Goal: Task Accomplishment & Management: Complete application form

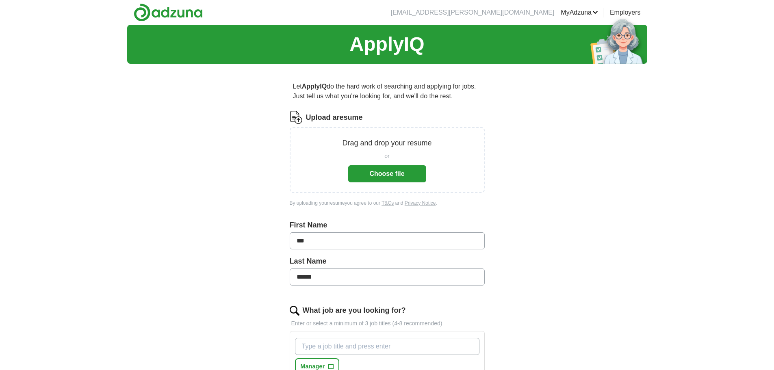
click at [420, 169] on button "Choose file" at bounding box center [387, 173] width 78 height 17
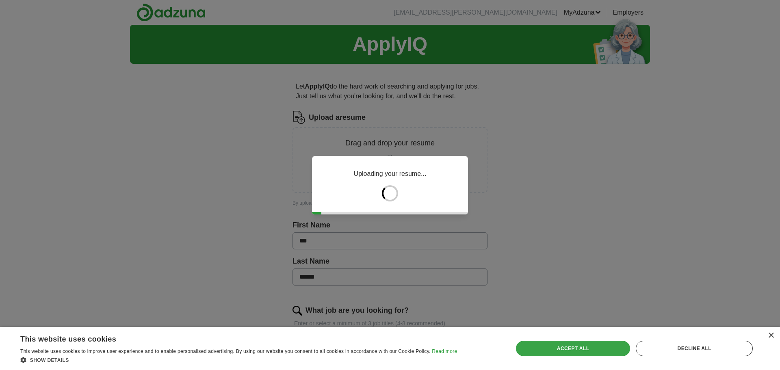
click at [588, 346] on div "Accept all" at bounding box center [573, 348] width 115 height 15
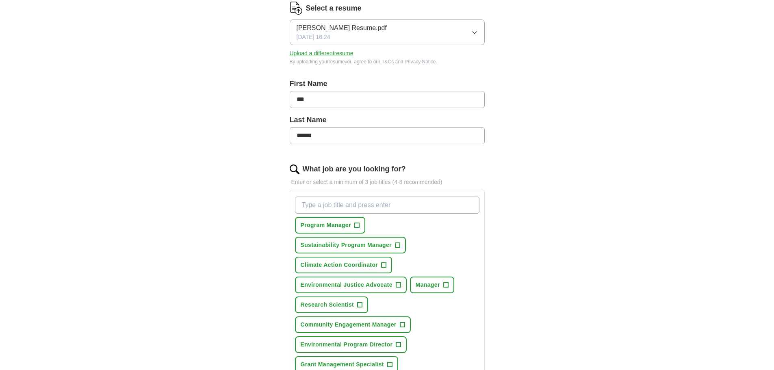
scroll to position [122, 0]
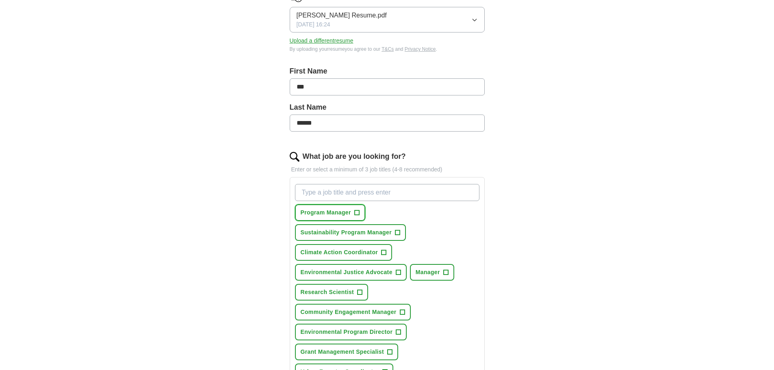
click at [357, 213] on span "+" at bounding box center [356, 213] width 5 height 7
click at [402, 230] on button "Sustainability Program Manager +" at bounding box center [350, 232] width 111 height 17
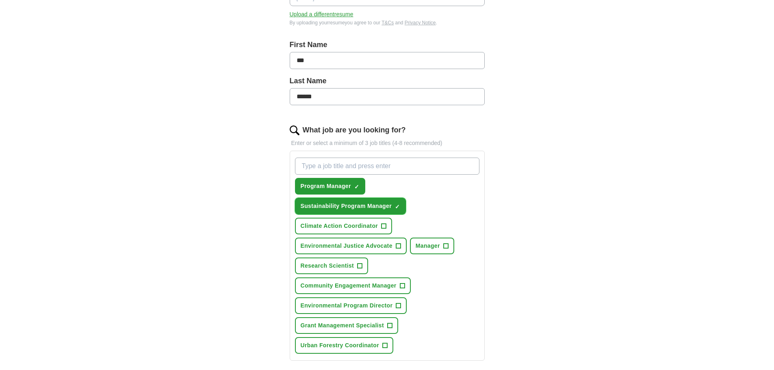
scroll to position [163, 0]
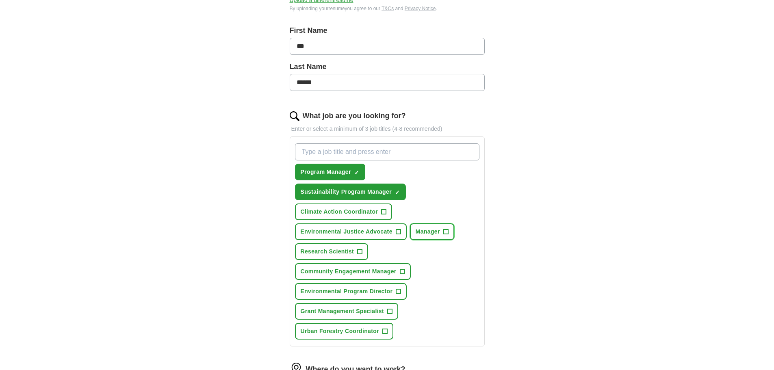
click at [446, 231] on span "+" at bounding box center [446, 232] width 5 height 7
click at [337, 257] on button "Research Scientist +" at bounding box center [332, 251] width 74 height 17
click at [407, 272] on button "Community Engagement Manager +" at bounding box center [353, 271] width 116 height 17
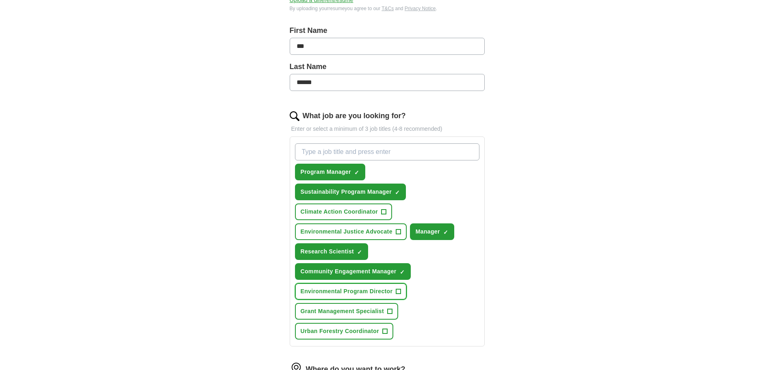
click at [396, 294] on button "Environmental Program Director +" at bounding box center [351, 291] width 112 height 17
click at [386, 312] on button "Grant Management Specialist +" at bounding box center [347, 311] width 104 height 17
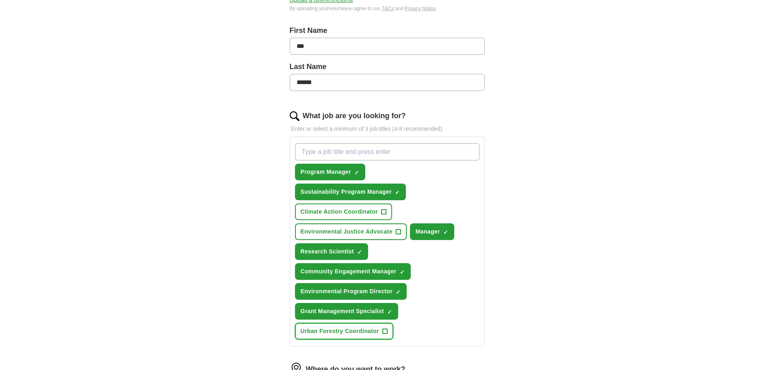
click at [382, 329] on button "Urban Forestry Coordinator +" at bounding box center [344, 331] width 98 height 17
click at [363, 236] on button "Environmental Justice Advocate +" at bounding box center [351, 232] width 112 height 17
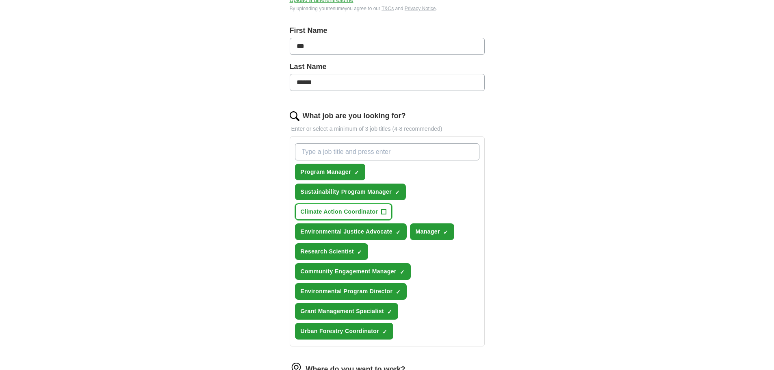
click at [357, 216] on span "Climate Action Coordinator" at bounding box center [340, 212] width 78 height 9
click at [381, 310] on span "Grant Management Specialist" at bounding box center [343, 311] width 84 height 9
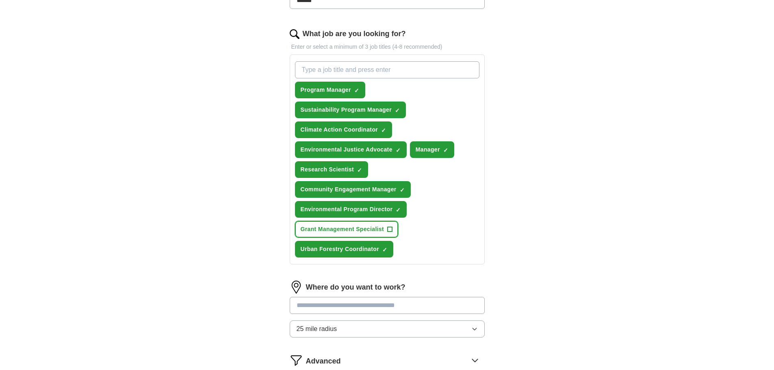
scroll to position [325, 0]
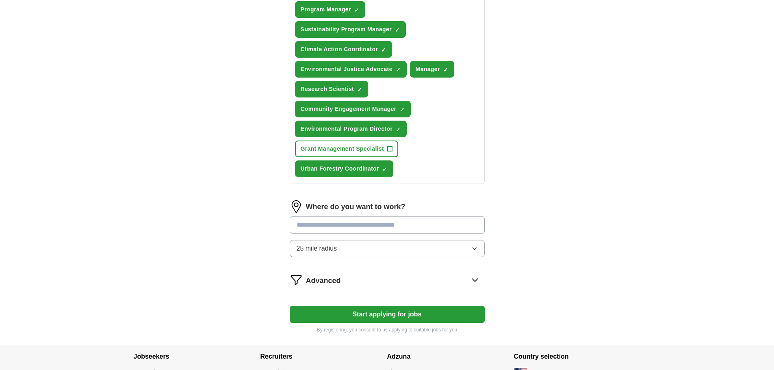
click at [409, 228] on input at bounding box center [387, 225] width 195 height 17
type input "*******"
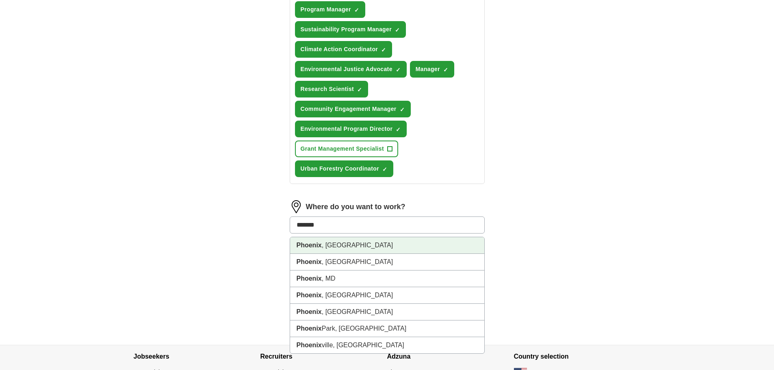
click at [378, 246] on li "[GEOGRAPHIC_DATA] , [GEOGRAPHIC_DATA]" at bounding box center [387, 245] width 194 height 17
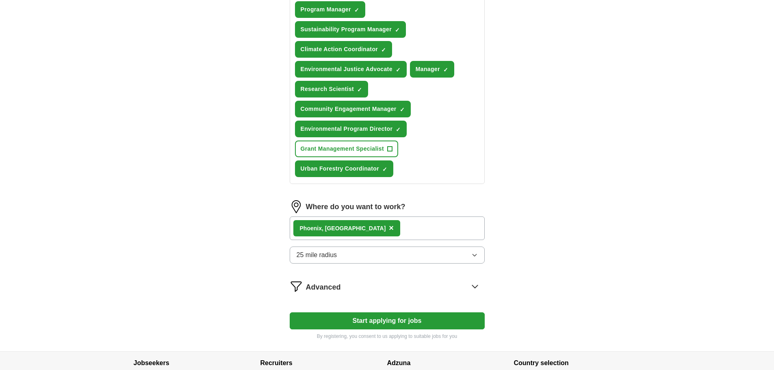
click at [393, 285] on div "Advanced" at bounding box center [395, 286] width 179 height 13
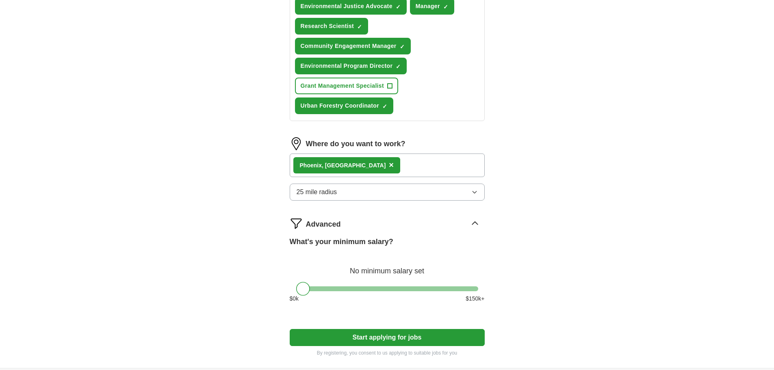
scroll to position [407, 0]
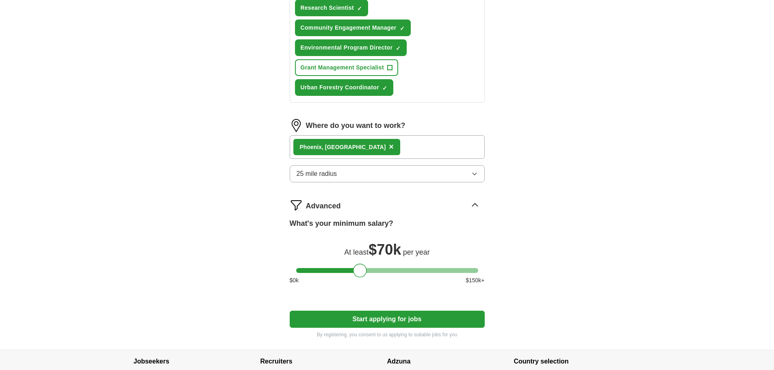
drag, startPoint x: 313, startPoint y: 270, endPoint x: 364, endPoint y: 266, distance: 50.5
click at [364, 266] on div at bounding box center [360, 271] width 14 height 14
click at [425, 317] on button "Start applying for jobs" at bounding box center [387, 319] width 195 height 17
select select "**"
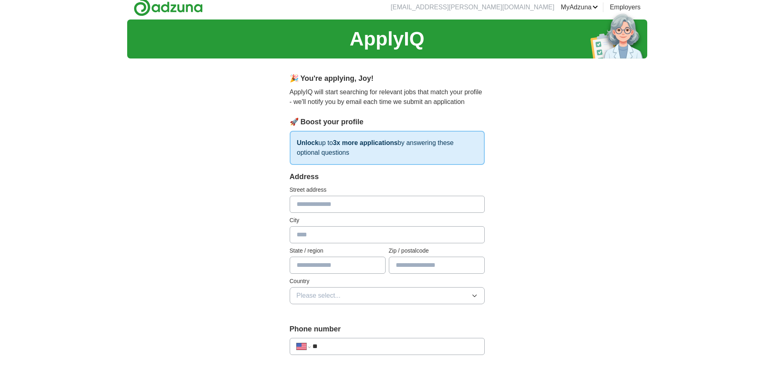
scroll to position [41, 0]
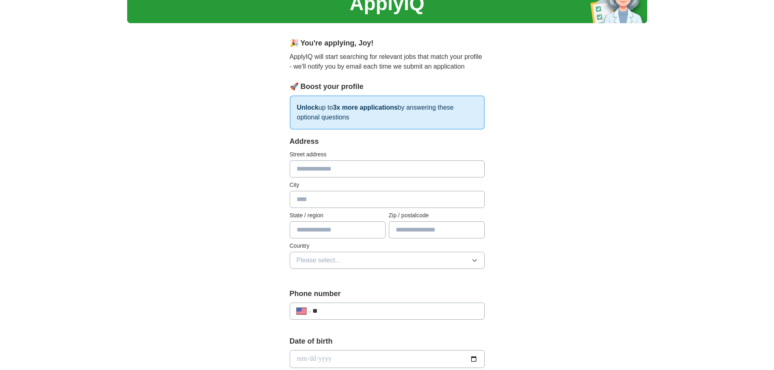
click at [333, 173] on input "text" at bounding box center [387, 169] width 195 height 17
type input "**********"
type input "*******"
type input "*"
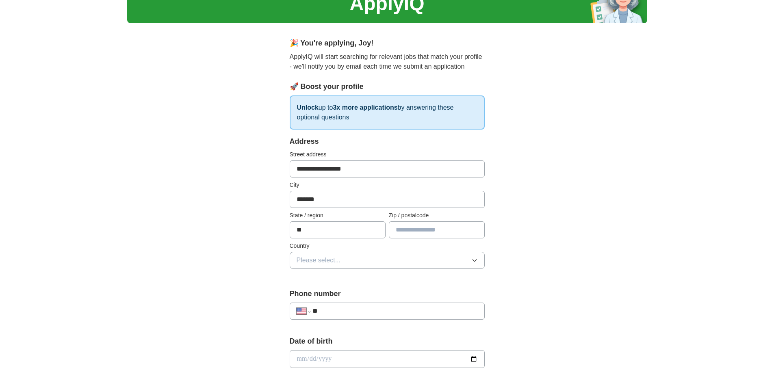
type input "**"
type input "*****"
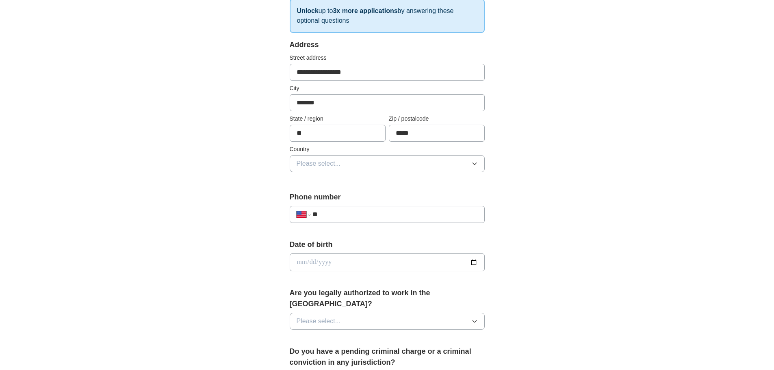
scroll to position [138, 0]
click at [335, 168] on button "Please select..." at bounding box center [387, 162] width 195 height 17
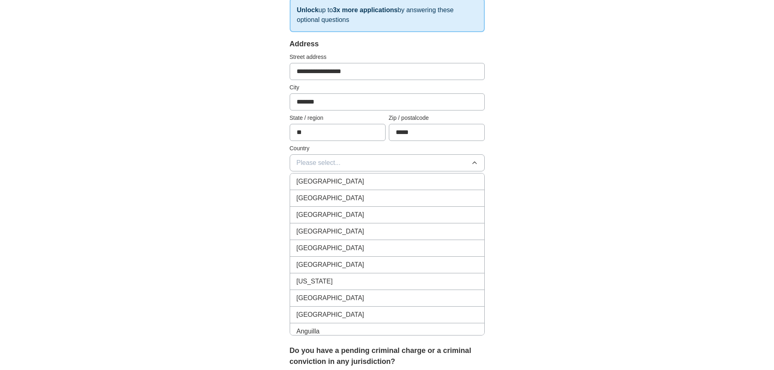
click at [330, 193] on li "[GEOGRAPHIC_DATA]" at bounding box center [387, 198] width 194 height 17
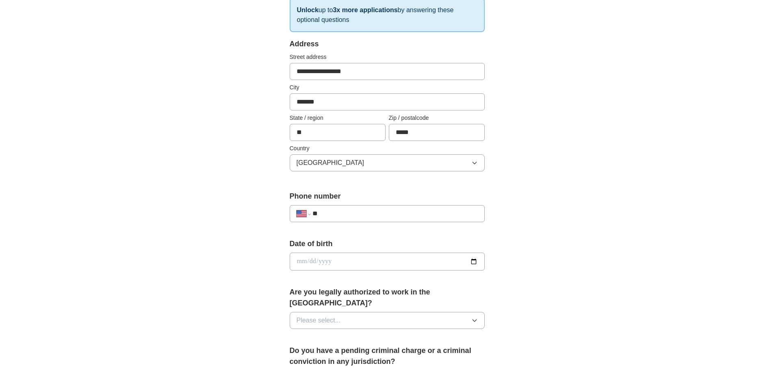
click at [342, 215] on input "**" at bounding box center [395, 214] width 165 height 10
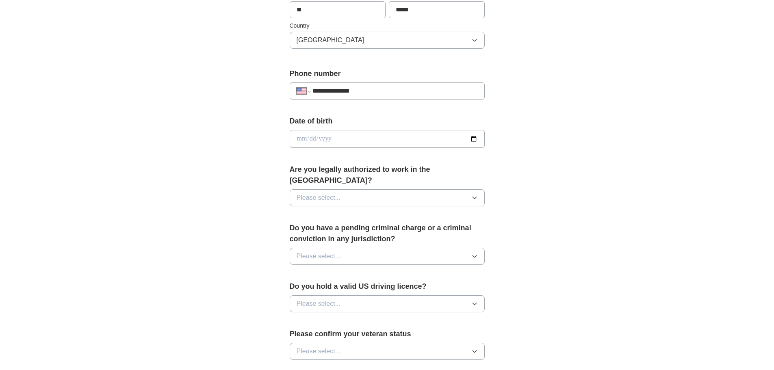
scroll to position [301, 0]
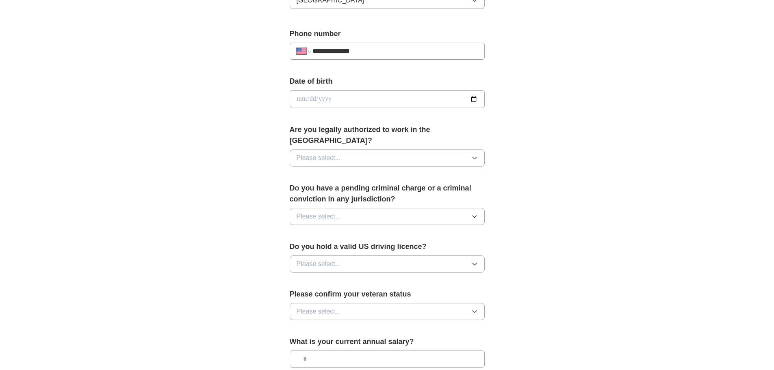
type input "**********"
click at [456, 150] on button "Please select..." at bounding box center [387, 158] width 195 height 17
click at [454, 172] on div "Yes" at bounding box center [387, 177] width 181 height 10
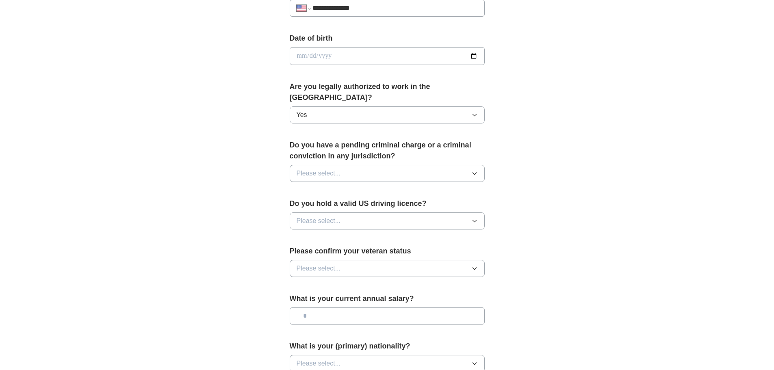
scroll to position [382, 0]
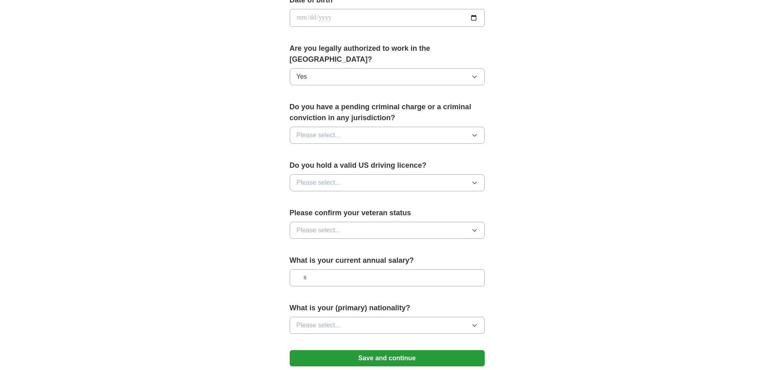
click at [429, 129] on button "Please select..." at bounding box center [387, 135] width 195 height 17
click at [423, 166] on div "No" at bounding box center [387, 171] width 181 height 10
click at [426, 174] on button "Please select..." at bounding box center [387, 182] width 195 height 17
click at [415, 197] on div "Yes" at bounding box center [387, 202] width 181 height 10
click at [409, 222] on button "Please select..." at bounding box center [387, 230] width 195 height 17
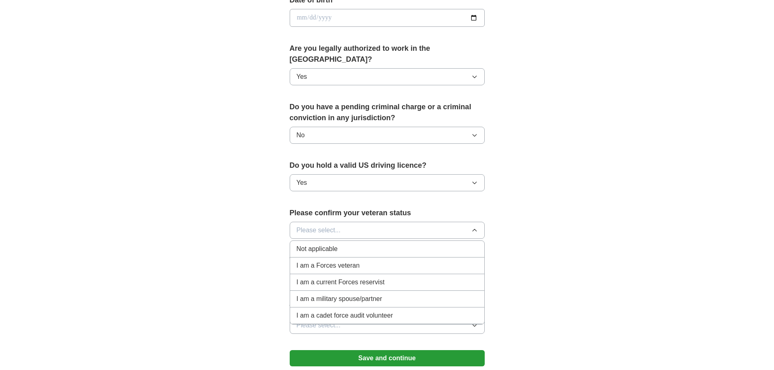
click at [383, 244] on div "Not applicable" at bounding box center [387, 249] width 181 height 10
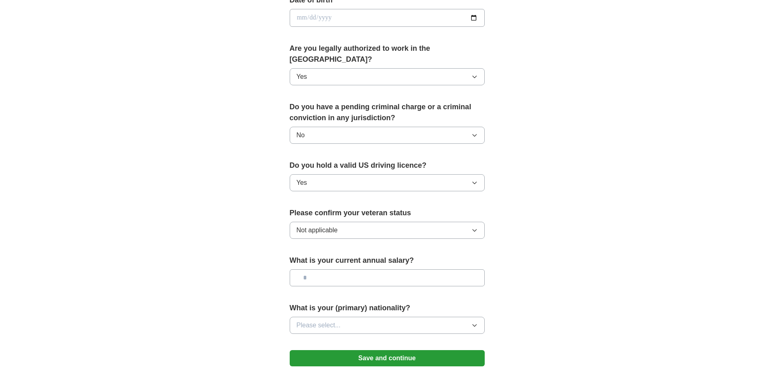
click at [391, 270] on input "text" at bounding box center [387, 278] width 195 height 17
drag, startPoint x: 307, startPoint y: 265, endPoint x: 350, endPoint y: 260, distance: 43.5
click at [350, 270] on input "*******" at bounding box center [387, 278] width 195 height 17
type input "*******"
click at [335, 317] on button "Please select..." at bounding box center [387, 325] width 195 height 17
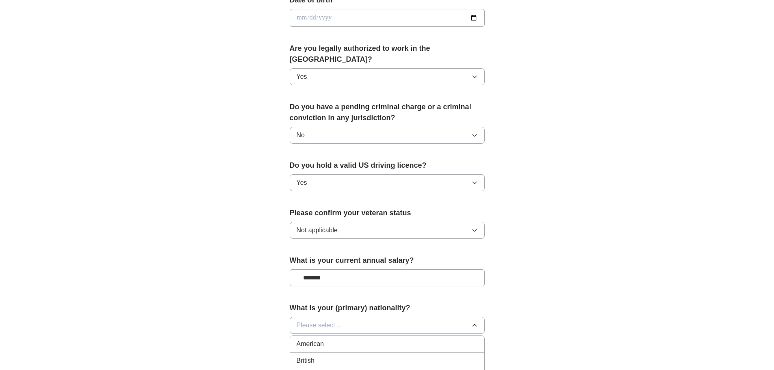
click at [366, 339] on div "American" at bounding box center [387, 344] width 181 height 10
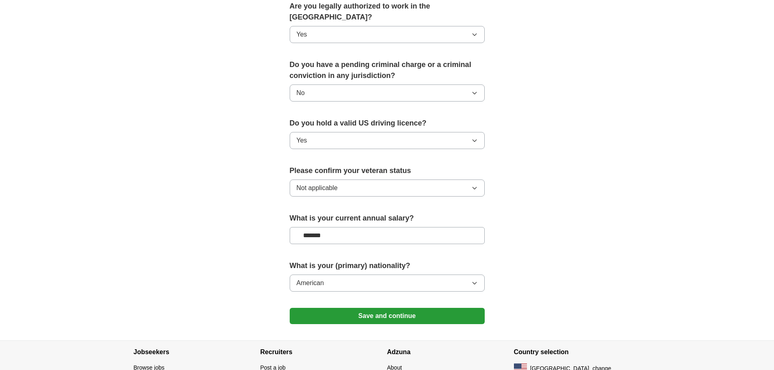
scroll to position [463, 0]
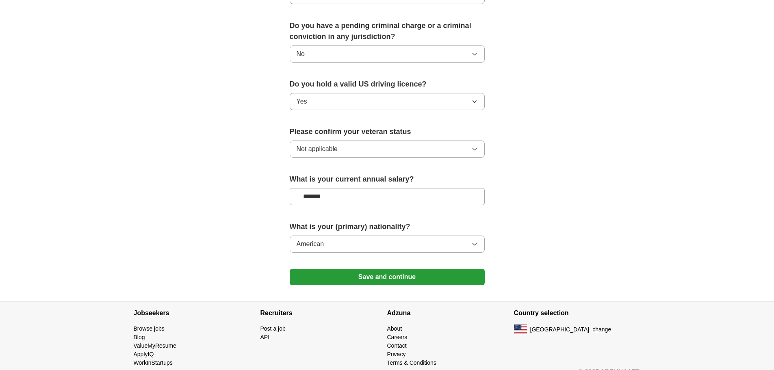
click at [392, 269] on button "Save and continue" at bounding box center [387, 277] width 195 height 16
